Goal: Find specific page/section: Find specific page/section

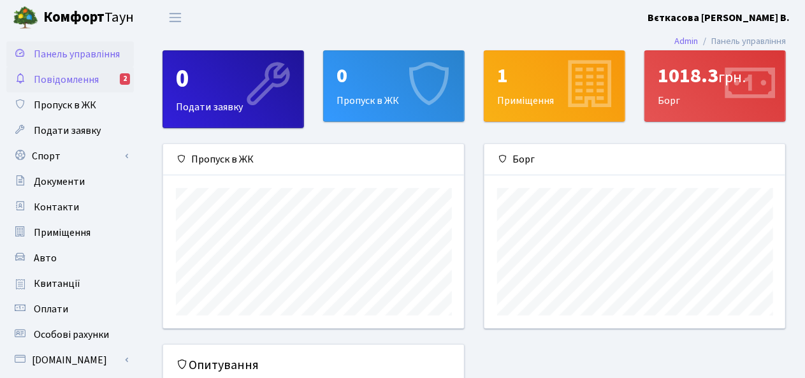
click at [54, 73] on span "Повідомлення" at bounding box center [66, 80] width 65 height 14
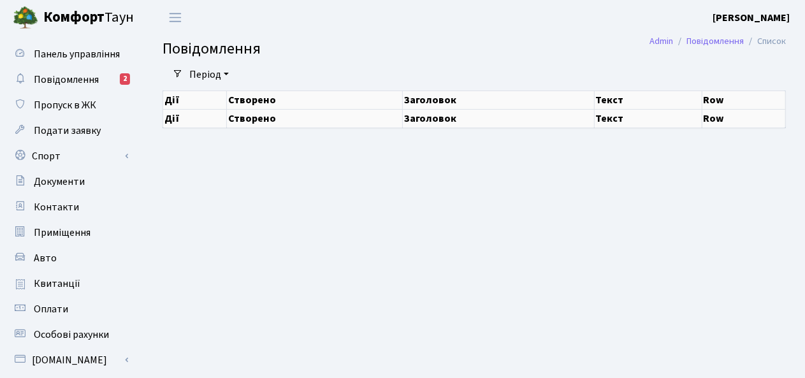
select select "25"
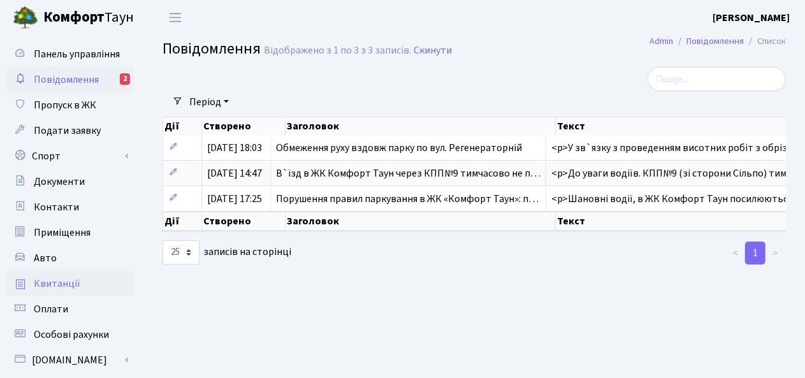
click at [66, 272] on link "Квитанції" at bounding box center [70, 284] width 128 height 26
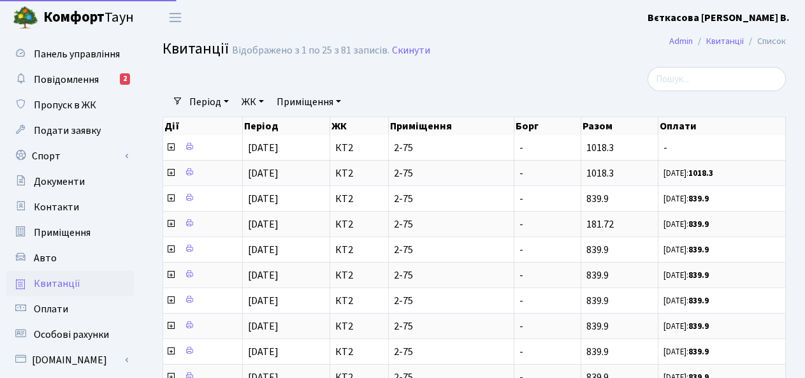
select select "25"
click at [720, 41] on link "Квитанції" at bounding box center [725, 40] width 38 height 13
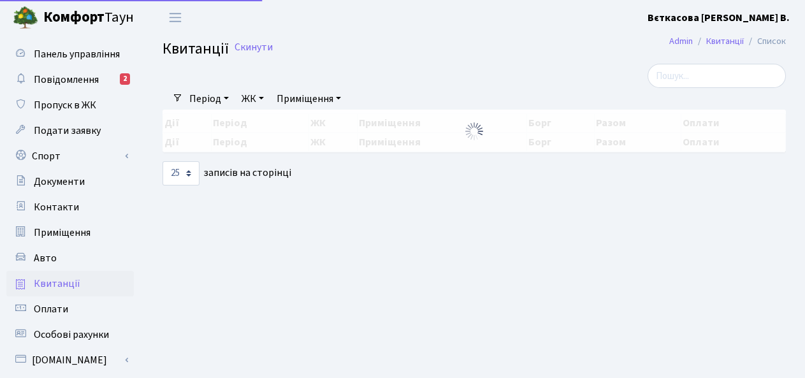
select select "25"
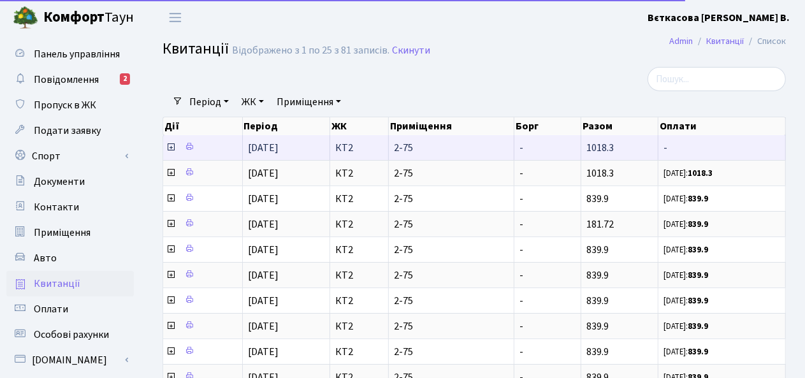
click at [171, 149] on icon at bounding box center [171, 147] width 10 height 10
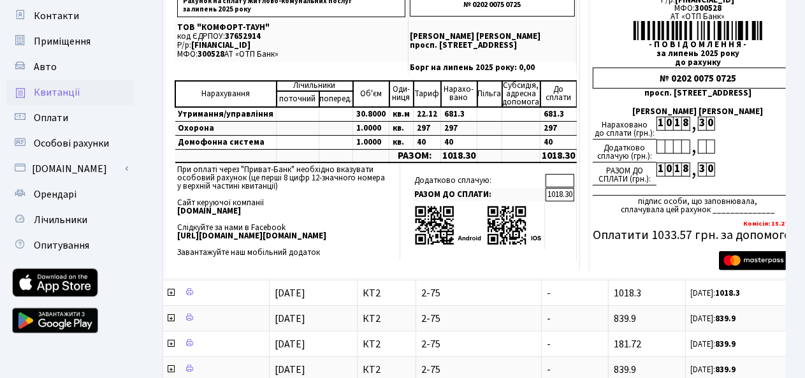
scroll to position [193, 0]
